Goal: Information Seeking & Learning: Learn about a topic

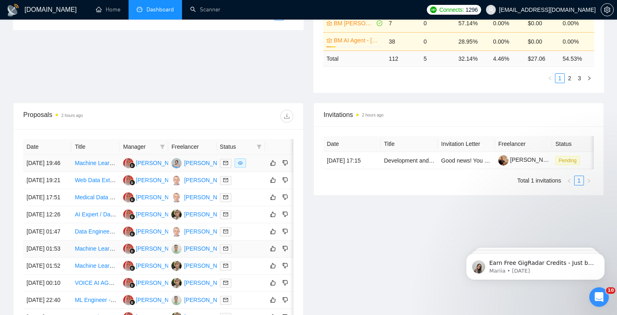
scroll to position [233, 0]
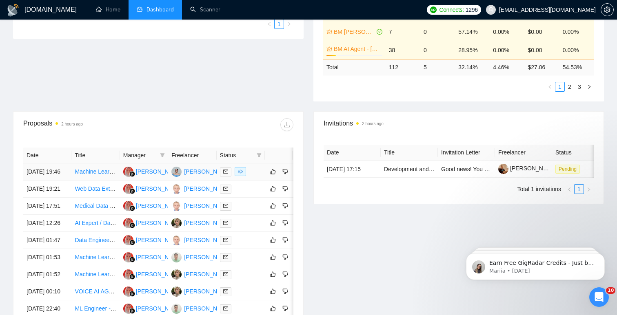
click at [93, 175] on link "Machine Learning Specialist for Knowledge Graph Development" at bounding box center [156, 171] width 162 height 7
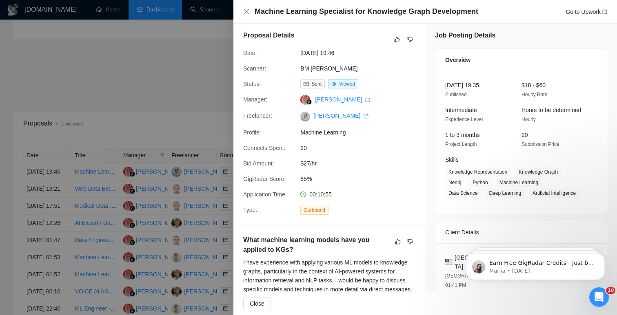
scroll to position [0, 0]
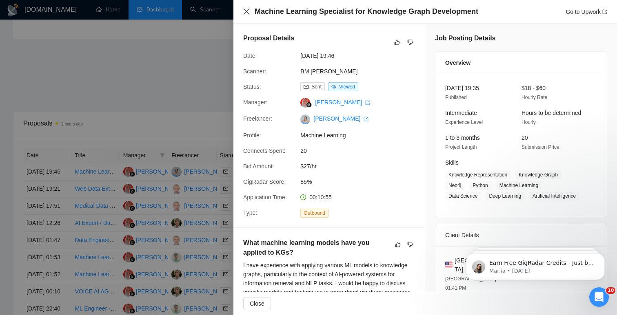
click at [247, 10] on icon "close" at bounding box center [246, 11] width 7 height 7
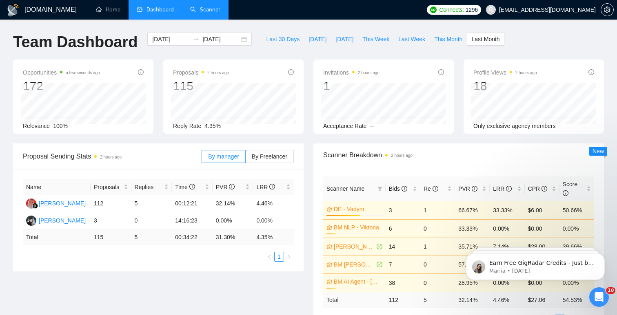
click at [198, 6] on link "Scanner" at bounding box center [205, 9] width 30 height 7
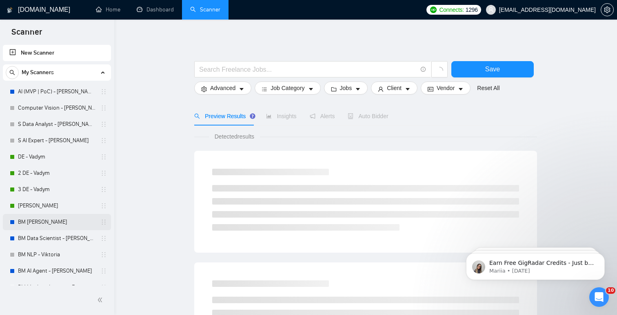
click at [63, 220] on link "BM ML - Anastasia" at bounding box center [56, 222] width 77 height 16
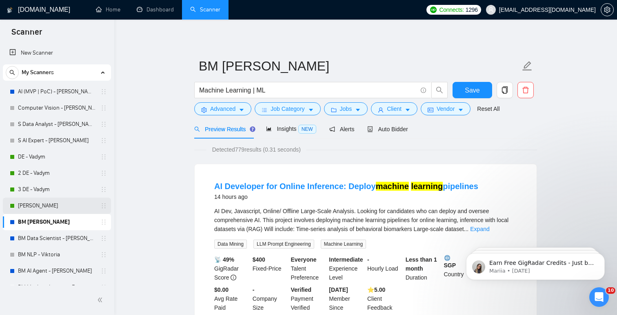
click at [61, 204] on link "BM DE - Petro" at bounding box center [56, 206] width 77 height 16
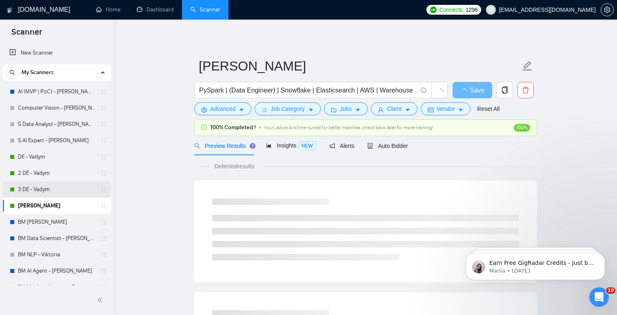
click at [59, 189] on link "3 DE - Vadym" at bounding box center [56, 189] width 77 height 16
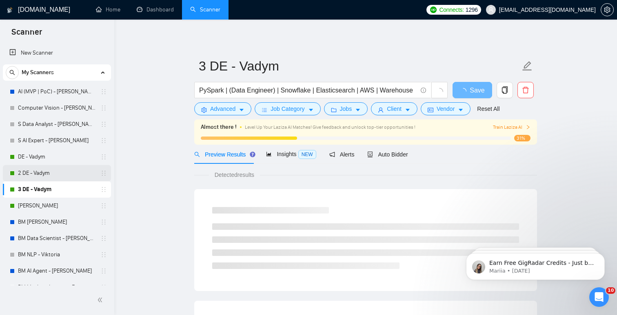
click at [58, 179] on link "2 DE - Vadym" at bounding box center [56, 173] width 77 height 16
